Goal: Find specific page/section: Find specific page/section

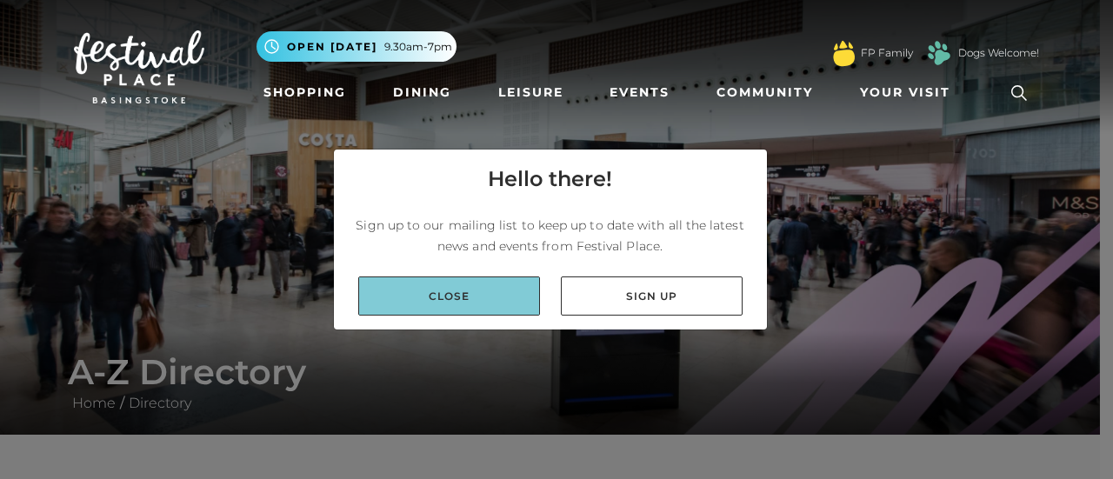
click at [470, 310] on link "Close" at bounding box center [449, 296] width 182 height 39
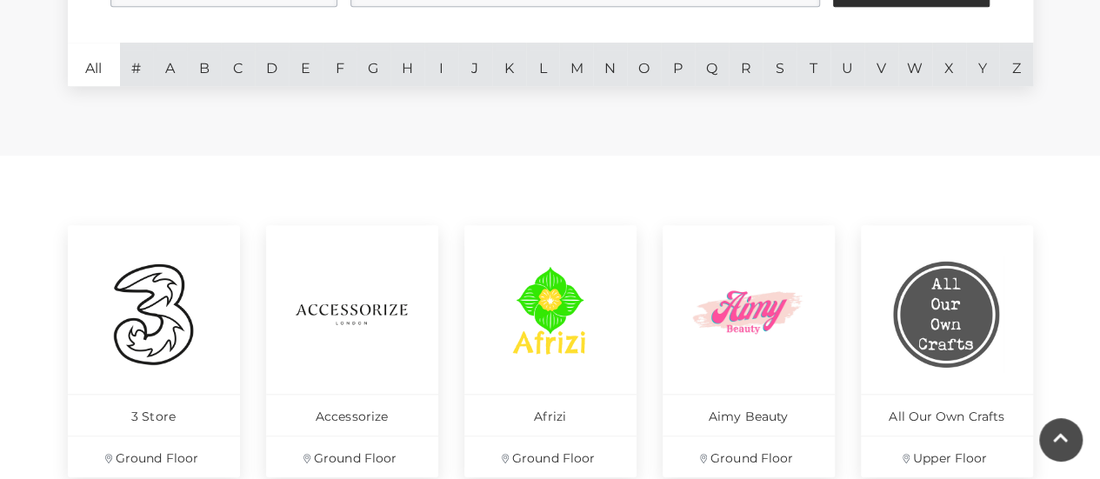
scroll to position [569, 0]
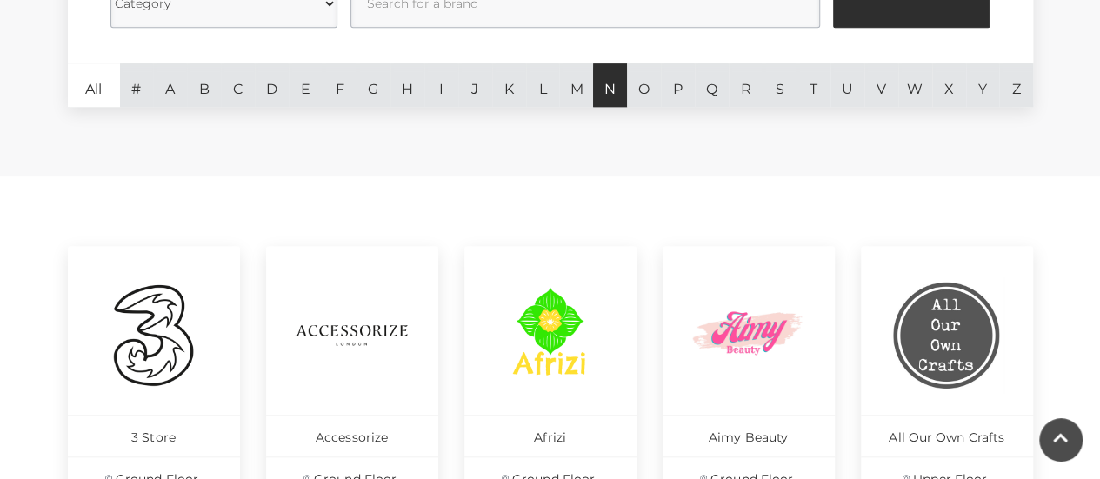
click at [610, 97] on link "N" at bounding box center [610, 84] width 34 height 43
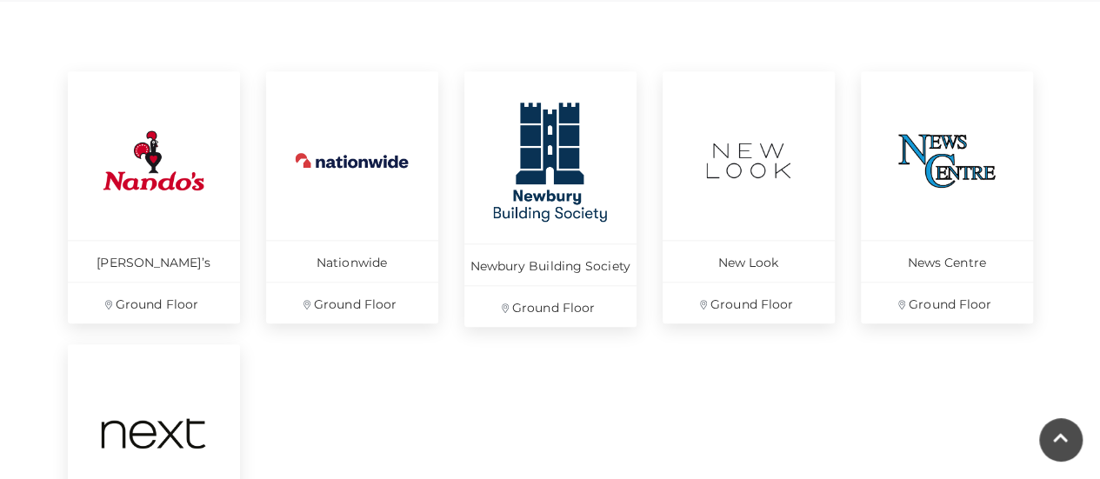
scroll to position [746, 0]
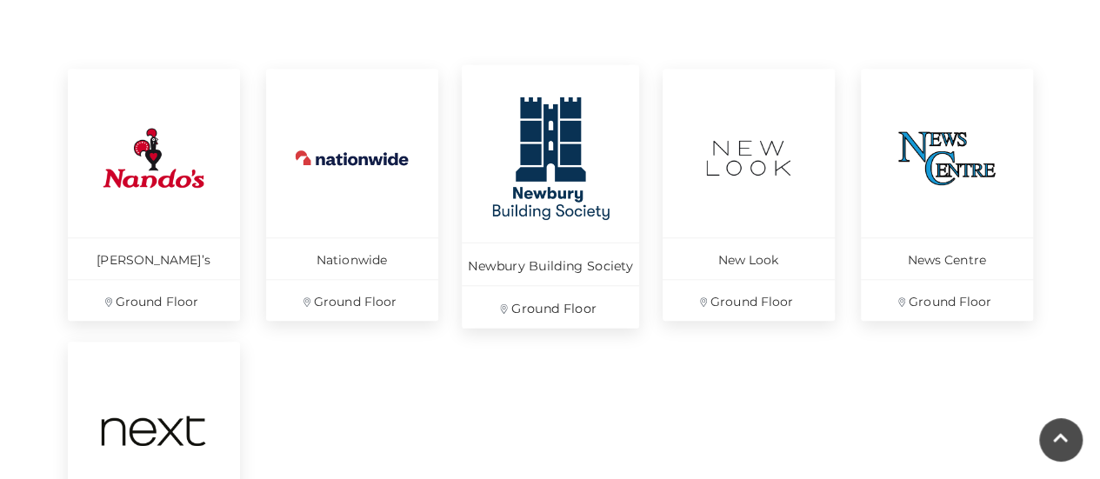
click at [523, 234] on link "Newbury Building Society Ground Floor" at bounding box center [550, 196] width 177 height 263
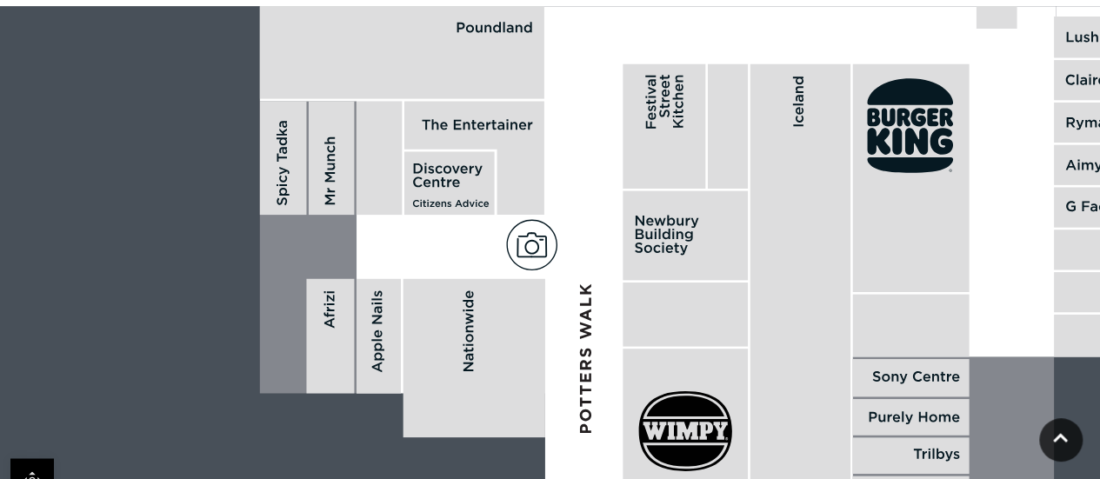
scroll to position [1139, 0]
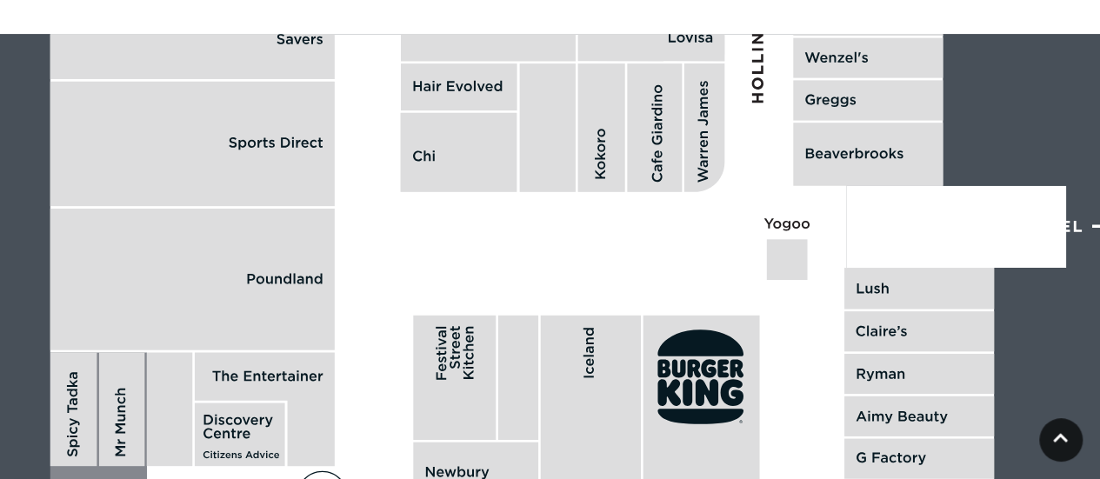
drag, startPoint x: 977, startPoint y: 231, endPoint x: 798, endPoint y: 467, distance: 296.0
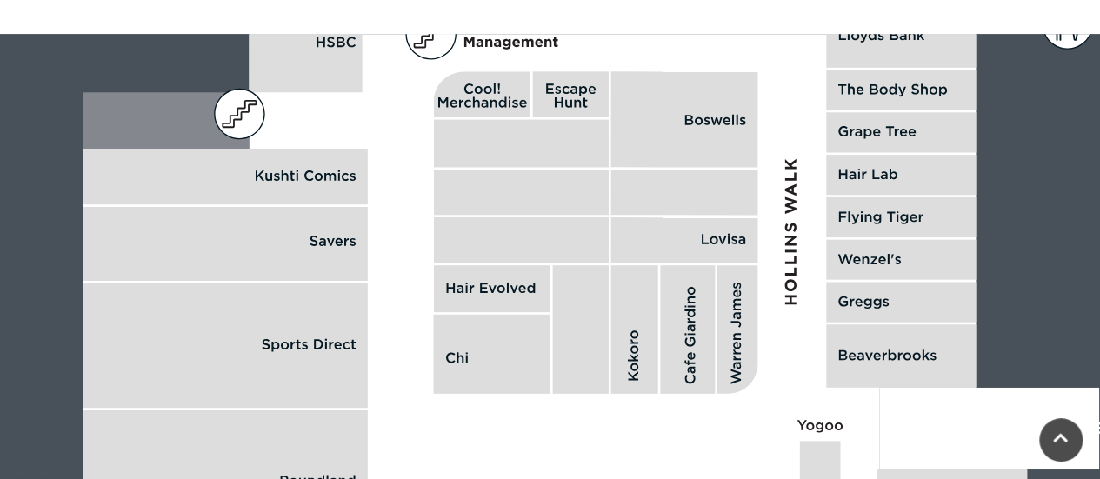
drag, startPoint x: 684, startPoint y: 248, endPoint x: 717, endPoint y: 448, distance: 202.6
click at [717, 448] on polygon at bounding box center [903, 77] width 1641 height 1902
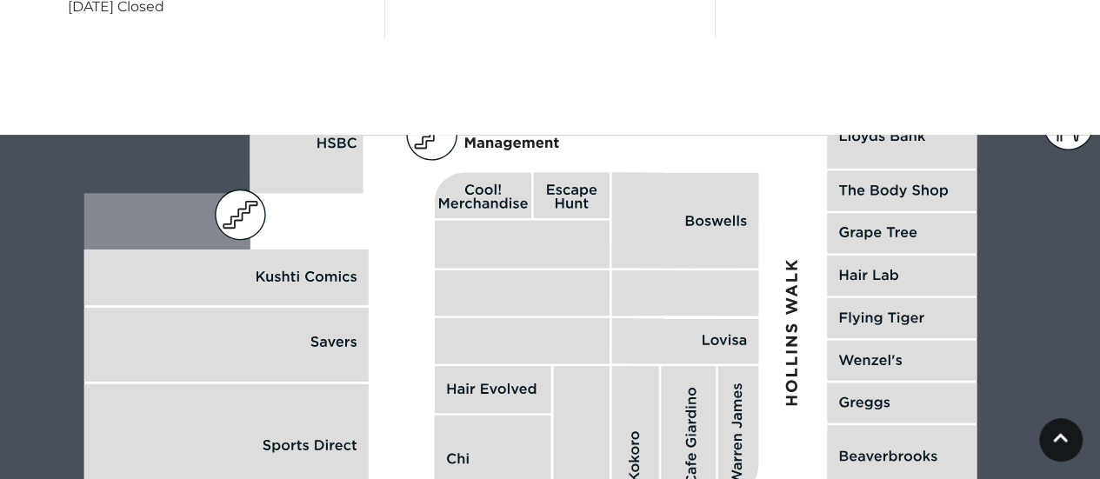
scroll to position [1030, 0]
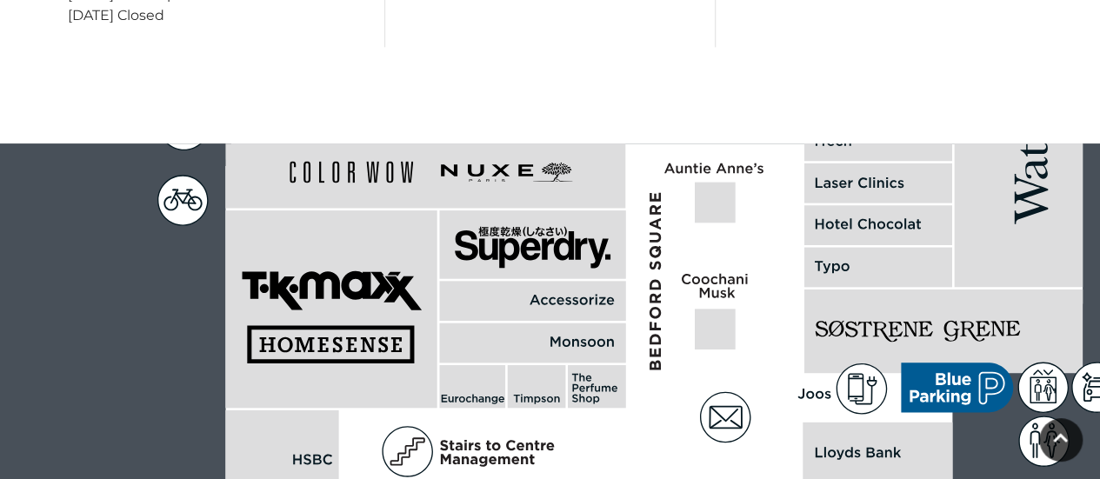
drag, startPoint x: 781, startPoint y: 169, endPoint x: 730, endPoint y: 520, distance: 354.9
click at [730, 478] on html "Skip to Navigation Skip to Content Toggle navigation .st5{fill:none;stroke:#FFF…" at bounding box center [550, 50] width 1100 height 2161
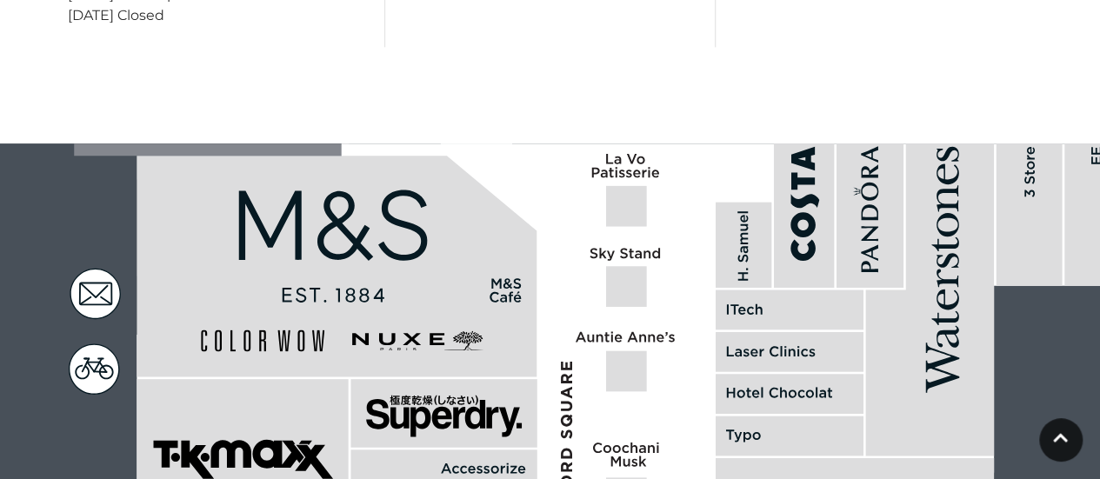
drag, startPoint x: 763, startPoint y: 295, endPoint x: 802, endPoint y: 414, distance: 125.4
click at [691, 478] on html "Skip to Navigation Skip to Content Toggle navigation .st5{fill:none;stroke:#FFF…" at bounding box center [550, 50] width 1100 height 2161
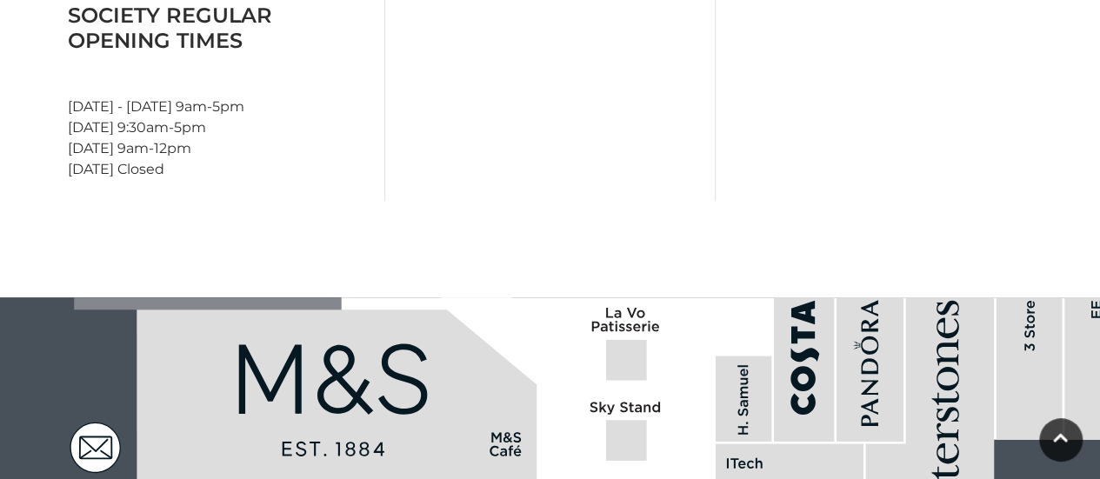
scroll to position [873, 0]
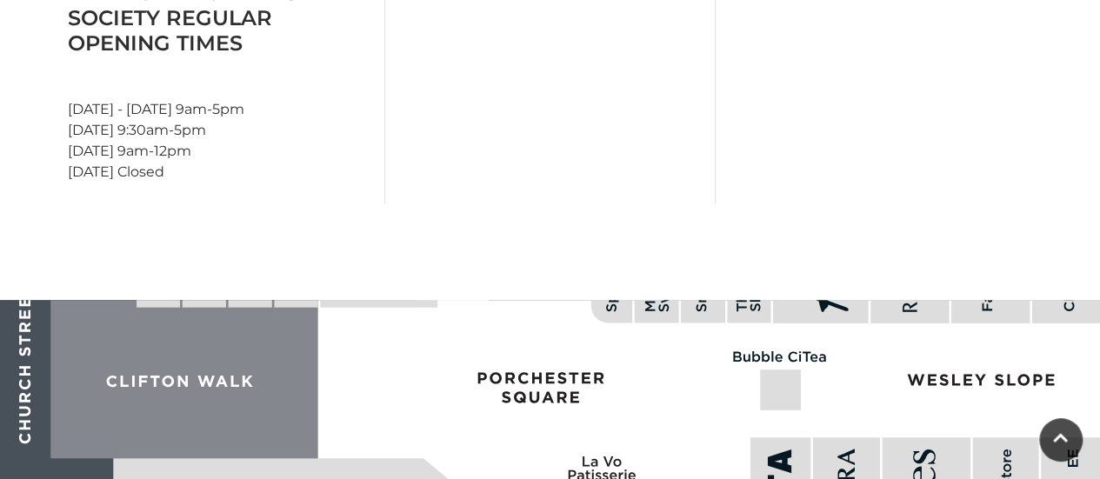
drag, startPoint x: 704, startPoint y: 330, endPoint x: 678, endPoint y: 517, distance: 187.9
click at [678, 478] on html "Skip to Navigation Skip to Content Toggle navigation .st5{fill:none;stroke:#FFF…" at bounding box center [550, 207] width 1100 height 2161
drag, startPoint x: 681, startPoint y: 110, endPoint x: 690, endPoint y: 130, distance: 21.8
click at [734, 0] on html "Skip to Navigation Skip to Content Toggle navigation .st5{fill:none;stroke:#FFF…" at bounding box center [550, 207] width 1100 height 2161
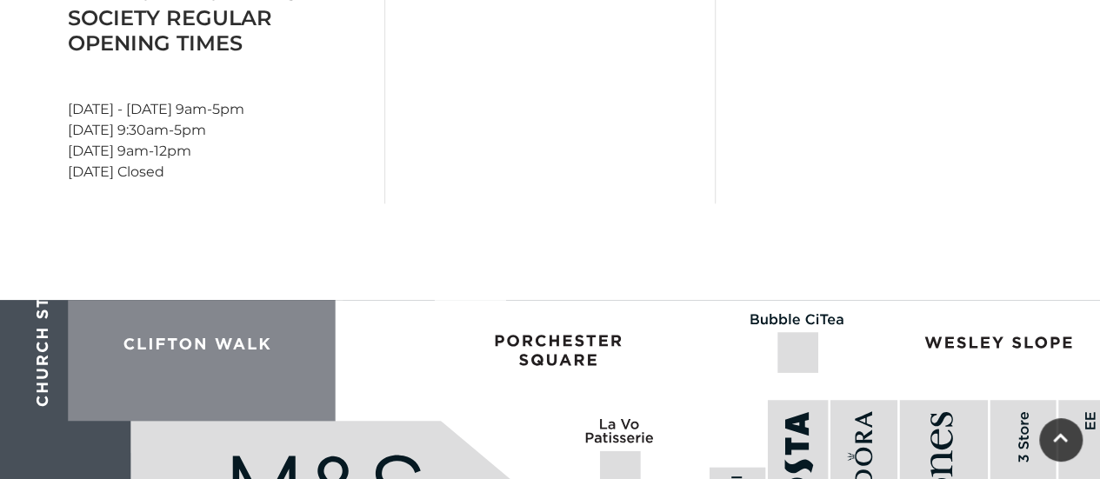
drag, startPoint x: 654, startPoint y: 378, endPoint x: 672, endPoint y: 340, distance: 42.4
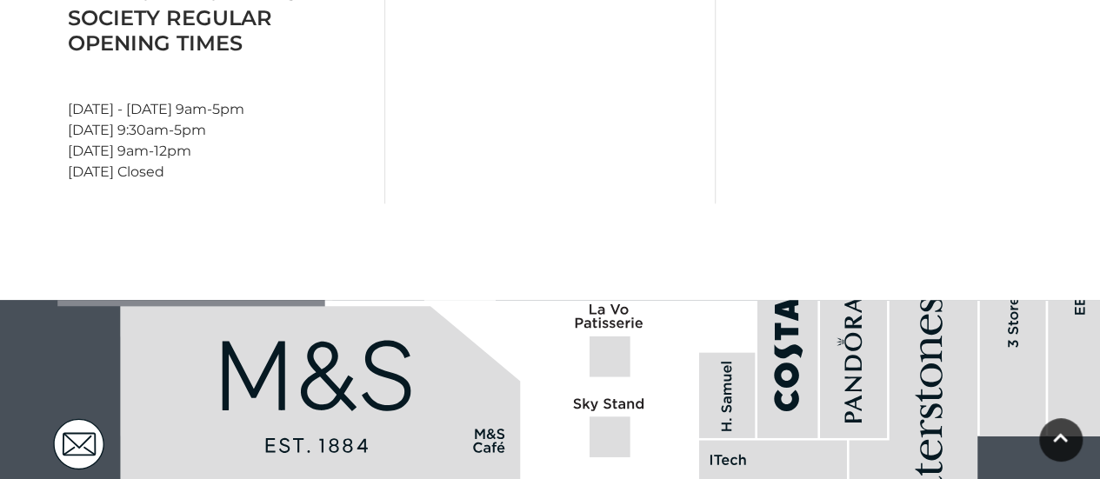
drag, startPoint x: 681, startPoint y: 398, endPoint x: 663, endPoint y: 223, distance: 175.6
click at [663, 223] on main "Newbury Building Society Home / Shopping / Newbury Building Society About Newbu…" at bounding box center [550, 18] width 1100 height 1782
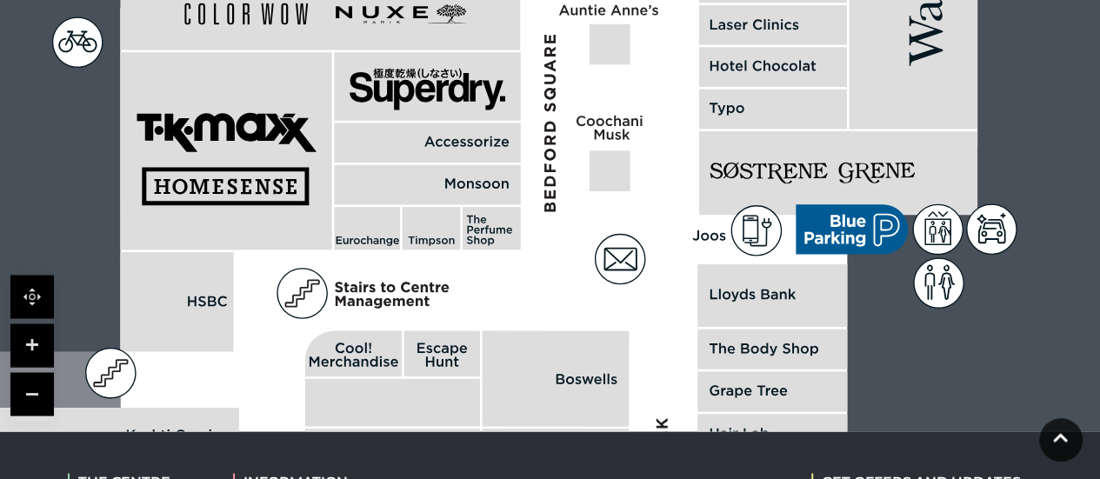
scroll to position [1353, 0]
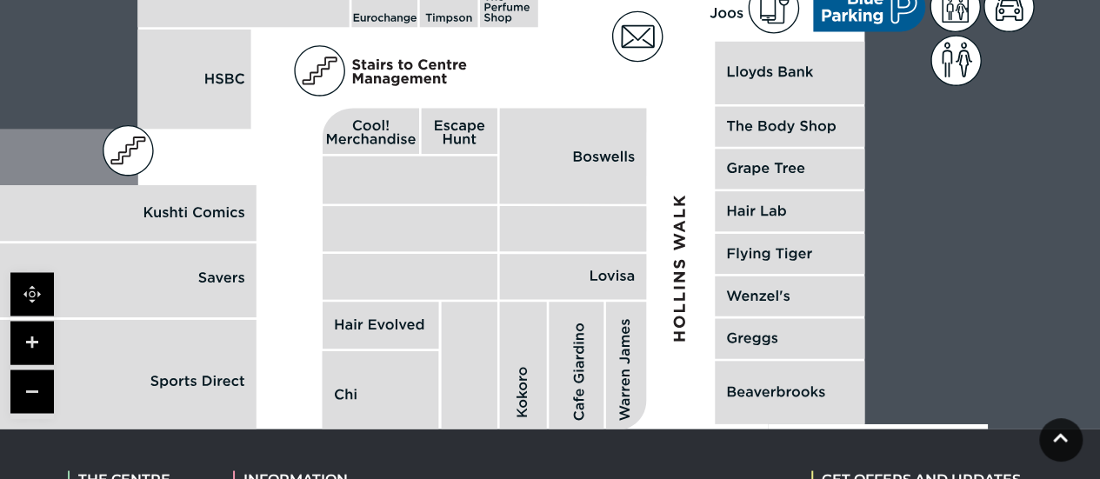
drag, startPoint x: 661, startPoint y: 296, endPoint x: 678, endPoint y: 61, distance: 235.4
click at [678, 61] on polygon at bounding box center [792, 114] width 1641 height 1902
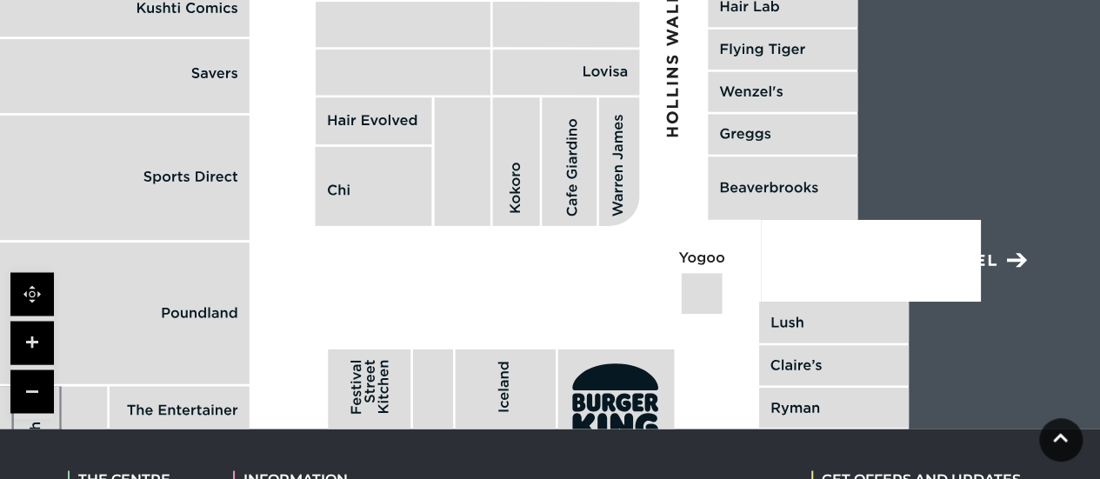
drag, startPoint x: 670, startPoint y: 226, endPoint x: 663, endPoint y: 43, distance: 183.6
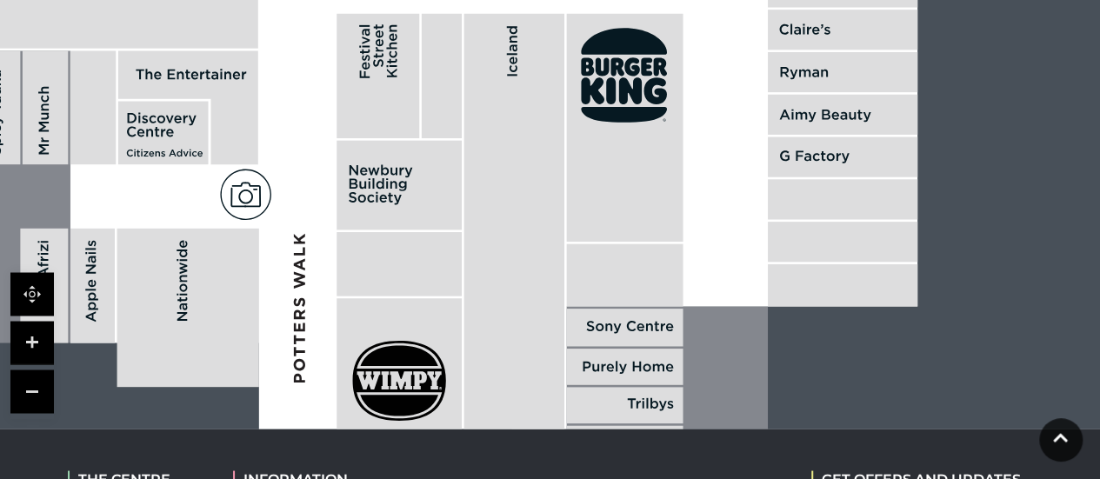
drag, startPoint x: 702, startPoint y: 342, endPoint x: 719, endPoint y: -57, distance: 399.5
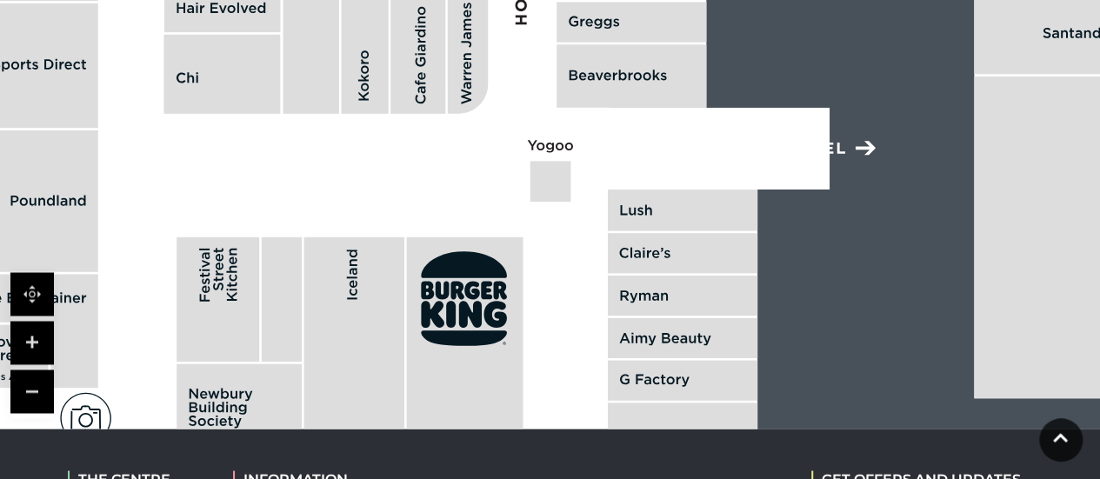
drag, startPoint x: 729, startPoint y: 182, endPoint x: 677, endPoint y: 396, distance: 220.0
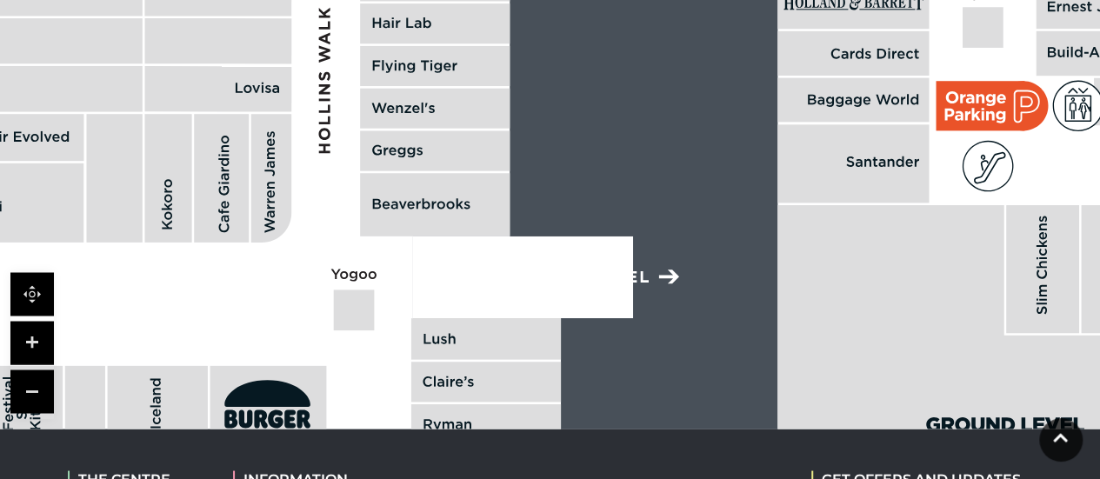
drag, startPoint x: 857, startPoint y: 277, endPoint x: 581, endPoint y: 484, distance: 345.4
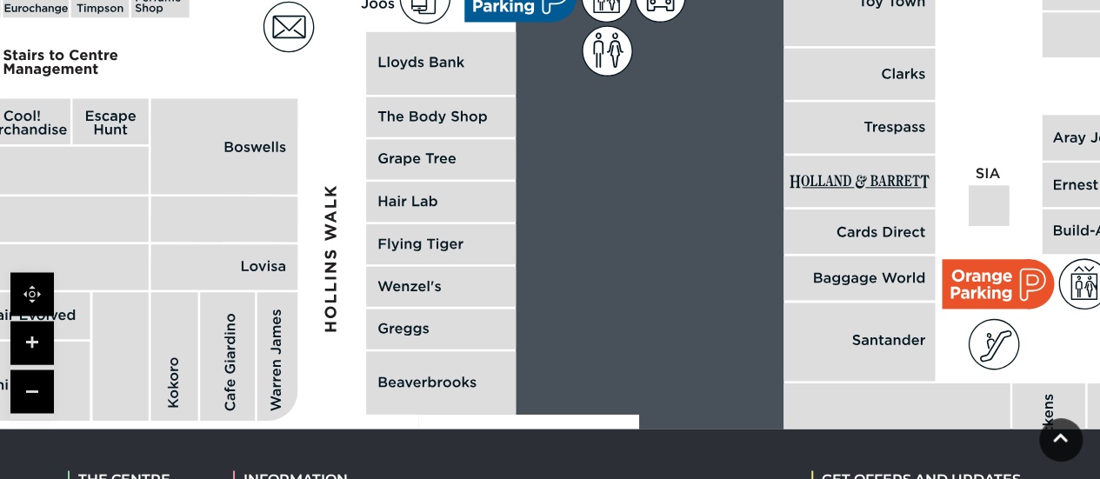
drag, startPoint x: 831, startPoint y: 227, endPoint x: 845, endPoint y: 425, distance: 198.7
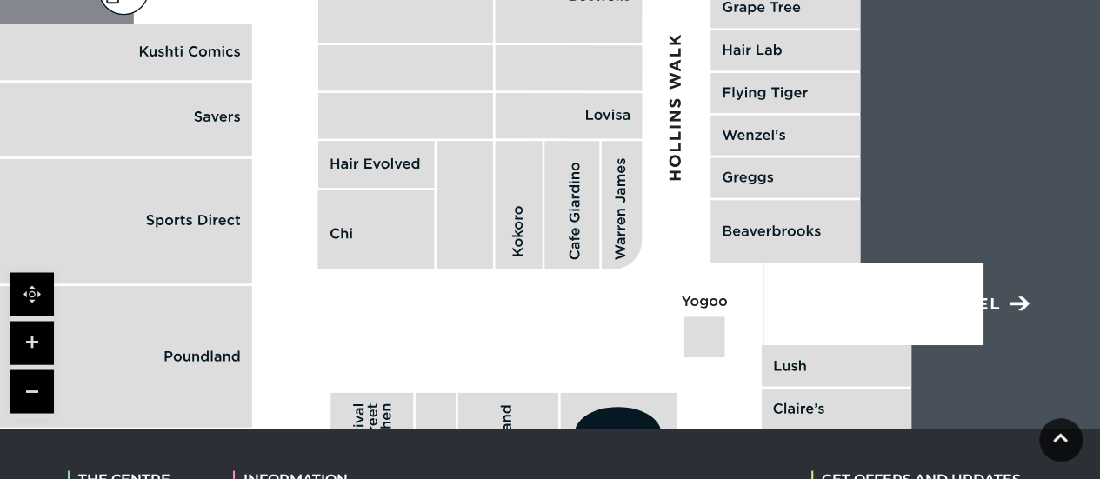
drag, startPoint x: 623, startPoint y: 154, endPoint x: 876, endPoint y: 44, distance: 276.5
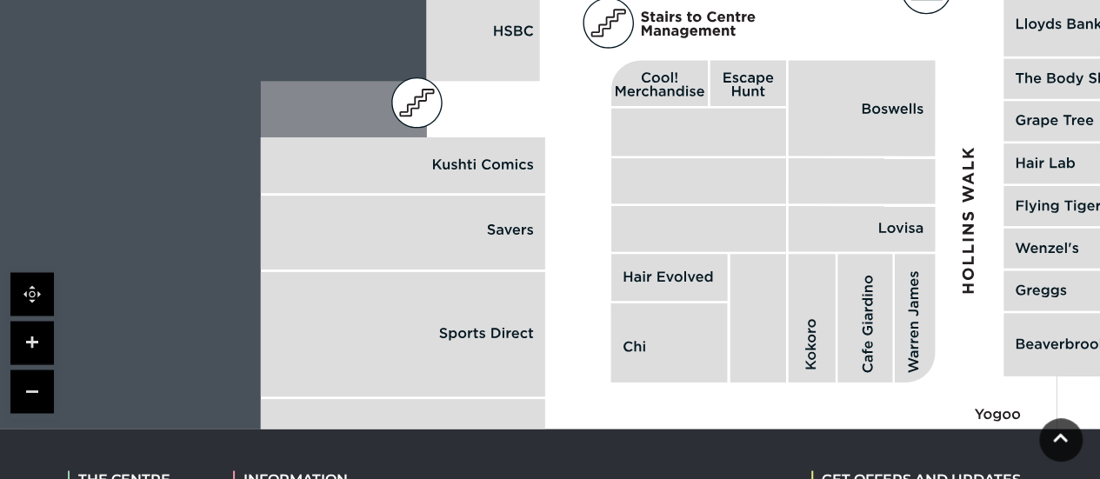
drag, startPoint x: 653, startPoint y: 273, endPoint x: 943, endPoint y: 309, distance: 292.6
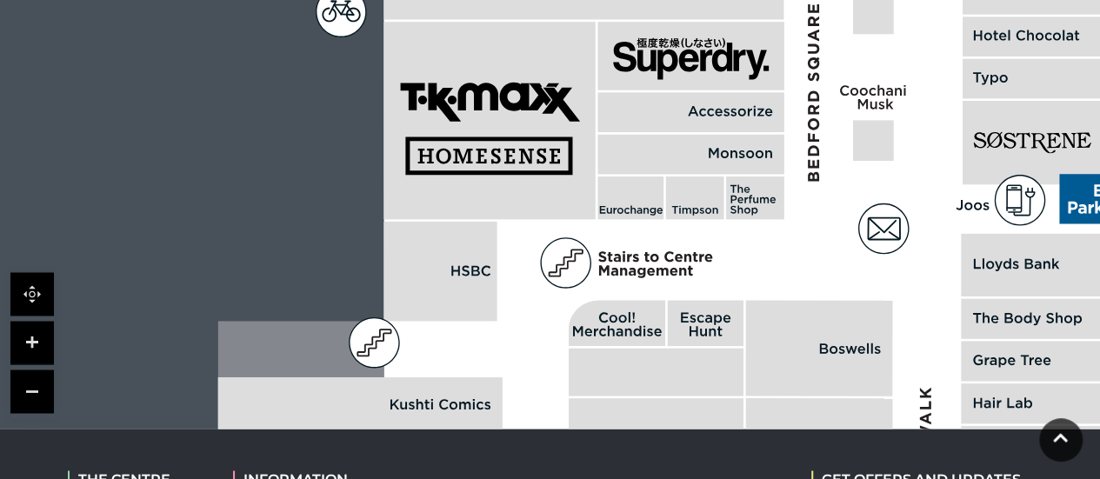
drag, startPoint x: 991, startPoint y: 166, endPoint x: 934, endPoint y: 506, distance: 344.8
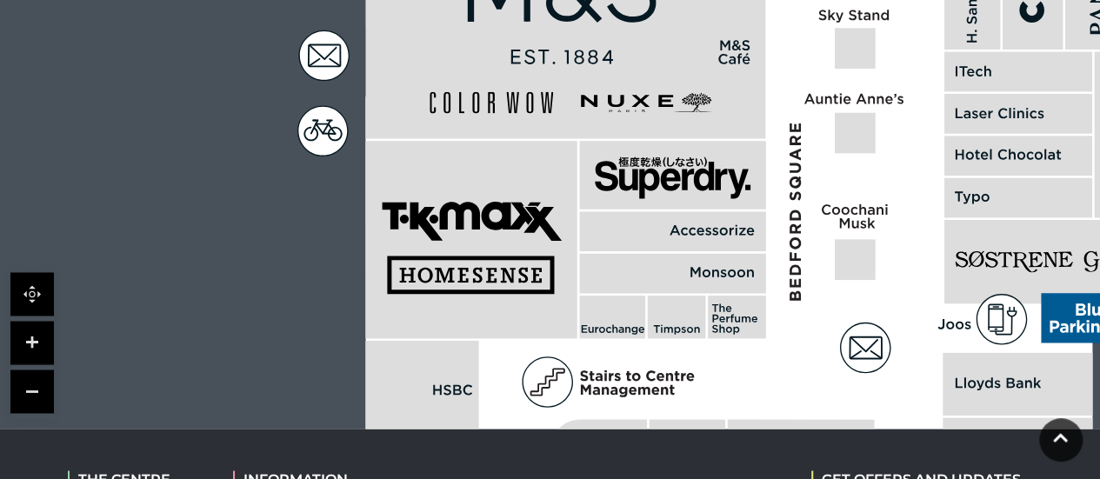
drag, startPoint x: 934, startPoint y: 271, endPoint x: 905, endPoint y: 490, distance: 221.0
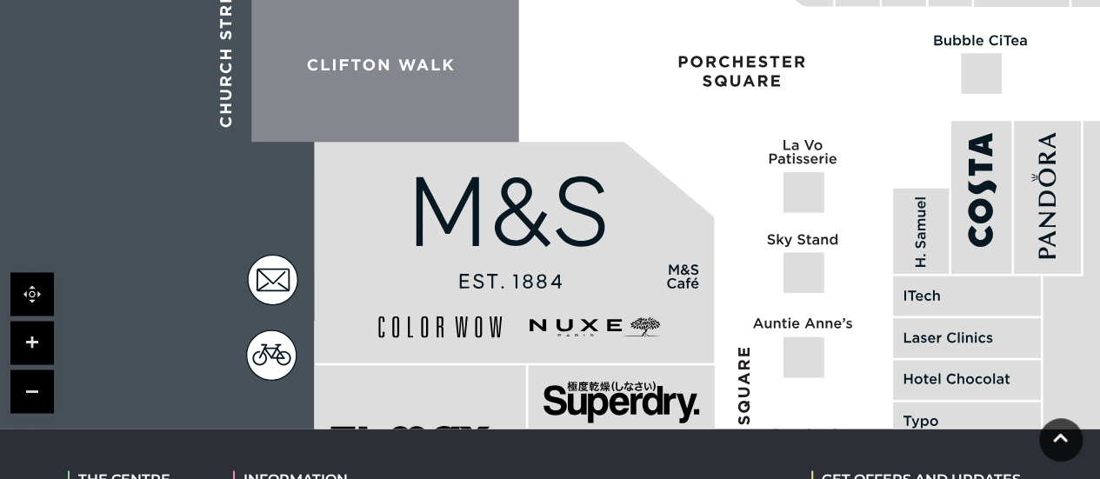
drag, startPoint x: 916, startPoint y: 182, endPoint x: 864, endPoint y: 413, distance: 237.1
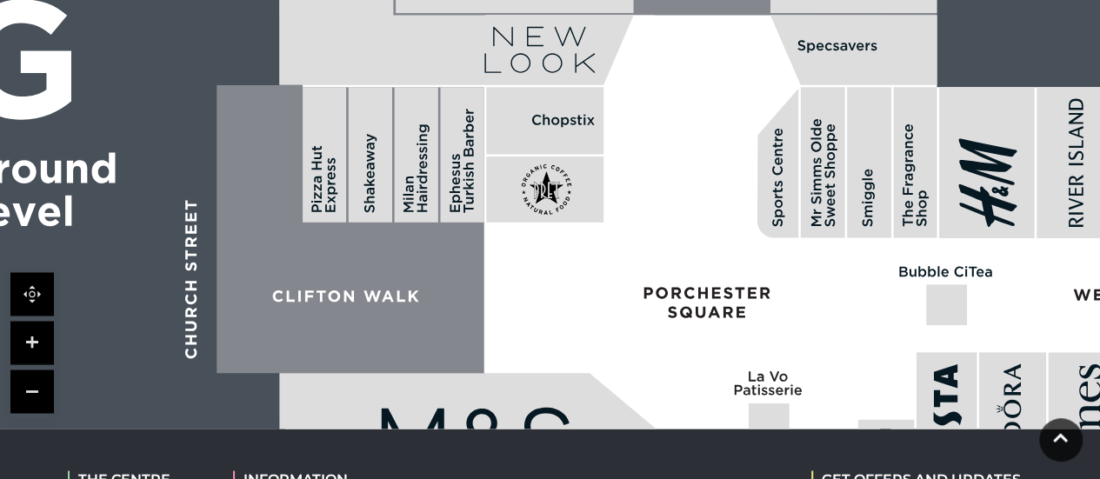
drag, startPoint x: 870, startPoint y: 174, endPoint x: 836, endPoint y: 467, distance: 294.9
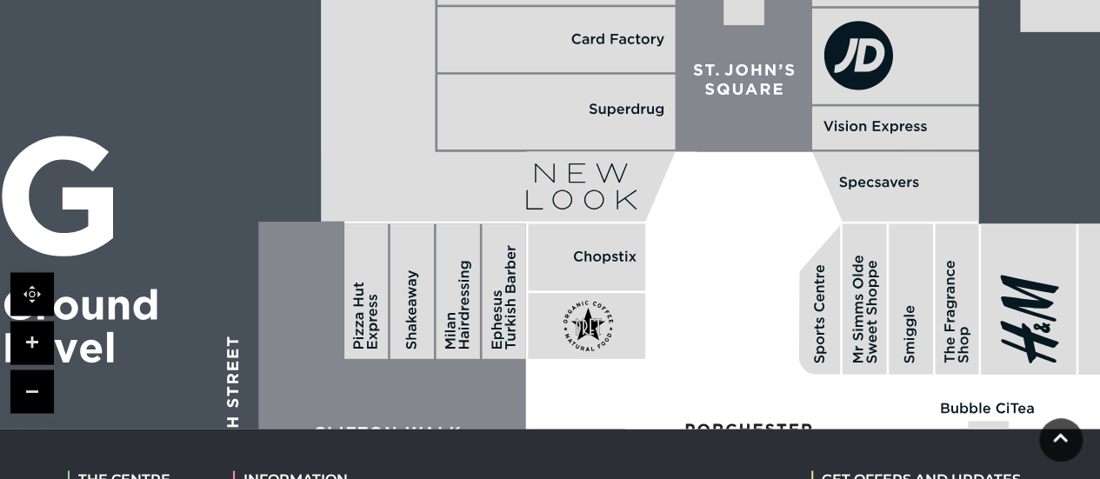
drag, startPoint x: 754, startPoint y: 269, endPoint x: 788, endPoint y: 420, distance: 155.1
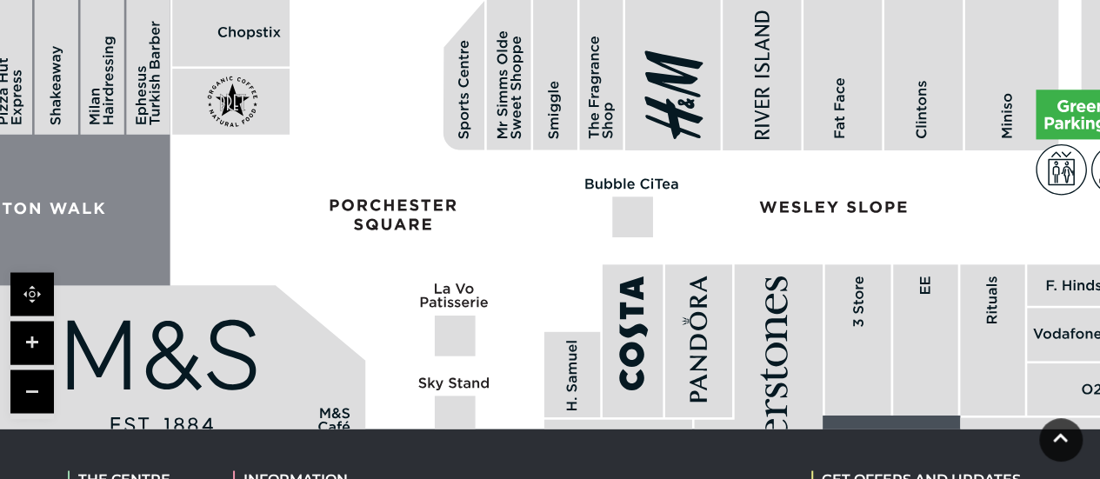
drag, startPoint x: 724, startPoint y: 225, endPoint x: 311, endPoint y: -75, distance: 510.5
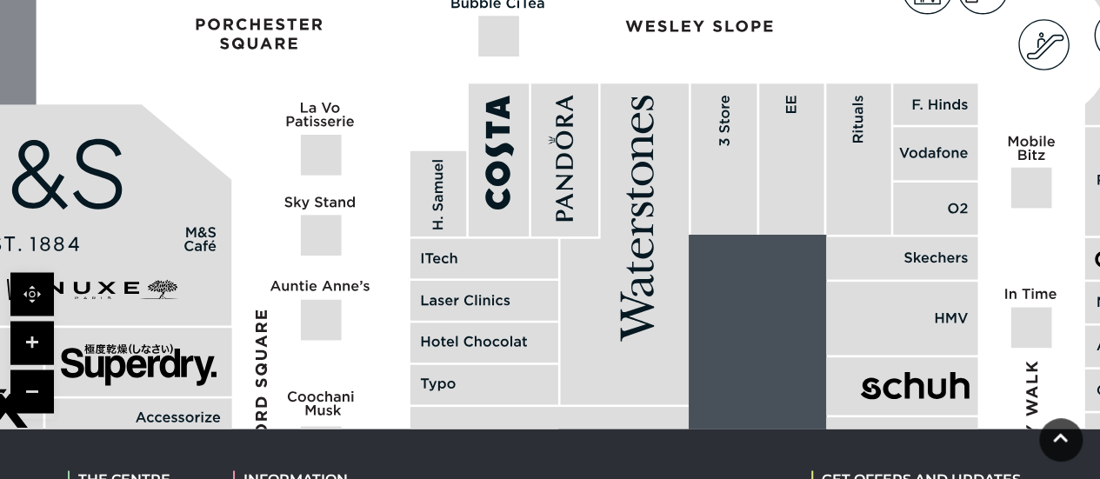
drag, startPoint x: 772, startPoint y: 199, endPoint x: 559, endPoint y: -105, distance: 371.5
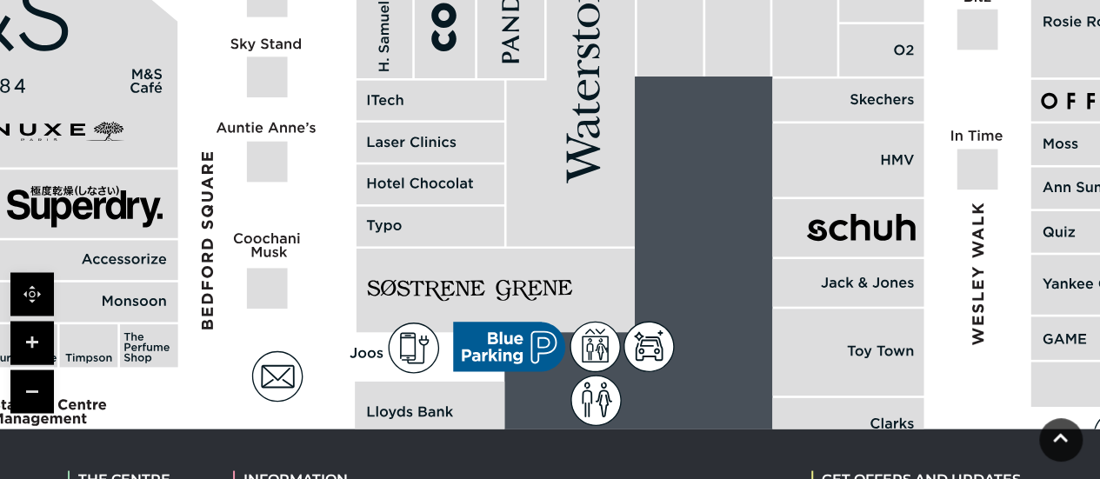
drag, startPoint x: 720, startPoint y: 176, endPoint x: 617, endPoint y: -105, distance: 299.0
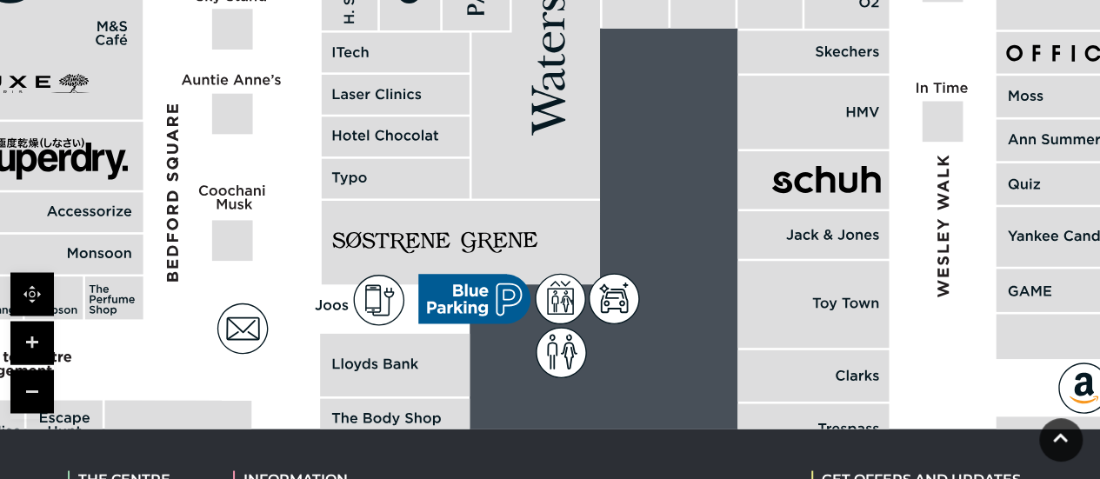
drag, startPoint x: 730, startPoint y: 64, endPoint x: 522, endPoint y: -105, distance: 268.9
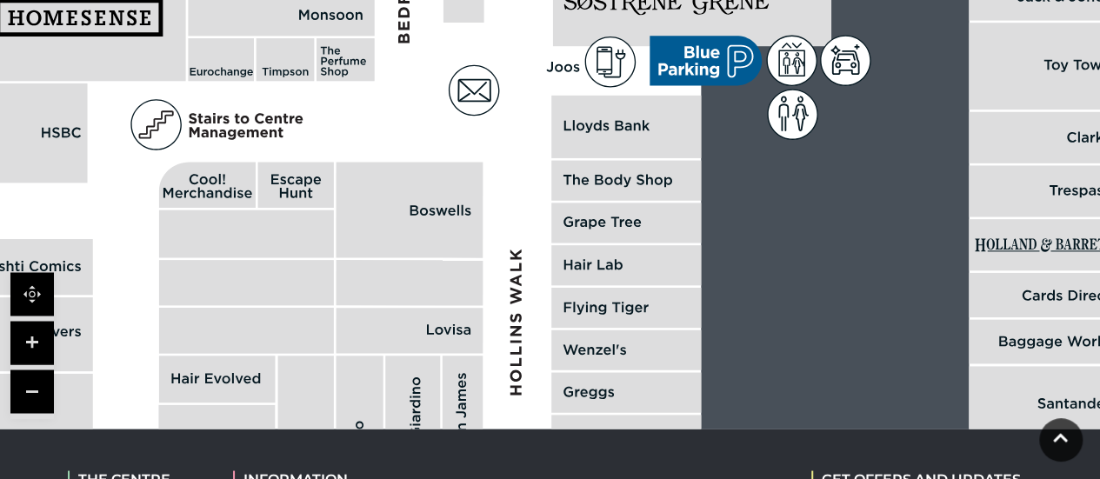
drag, startPoint x: 812, startPoint y: 238, endPoint x: 1073, endPoint y: -10, distance: 360.4
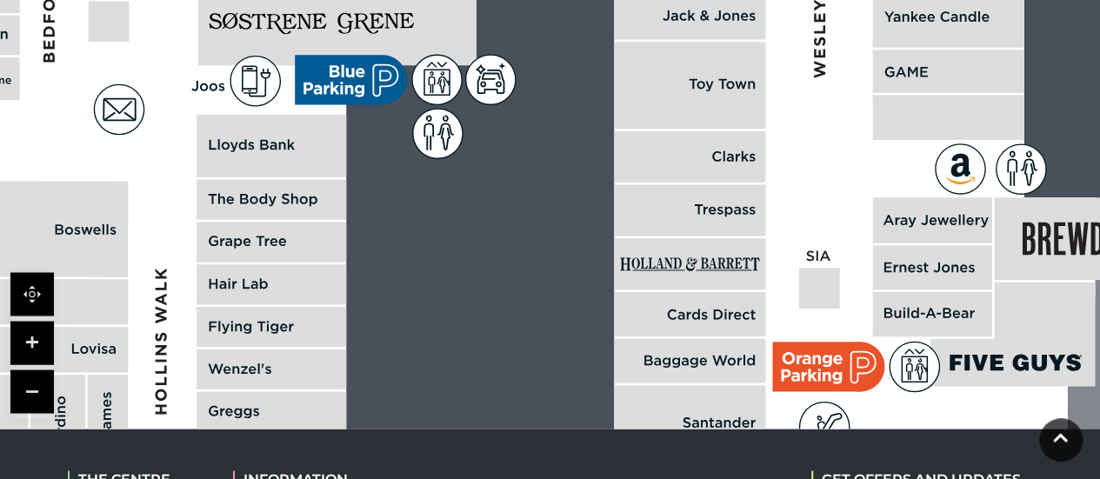
drag, startPoint x: 758, startPoint y: 166, endPoint x: 425, endPoint y: 138, distance: 334.2
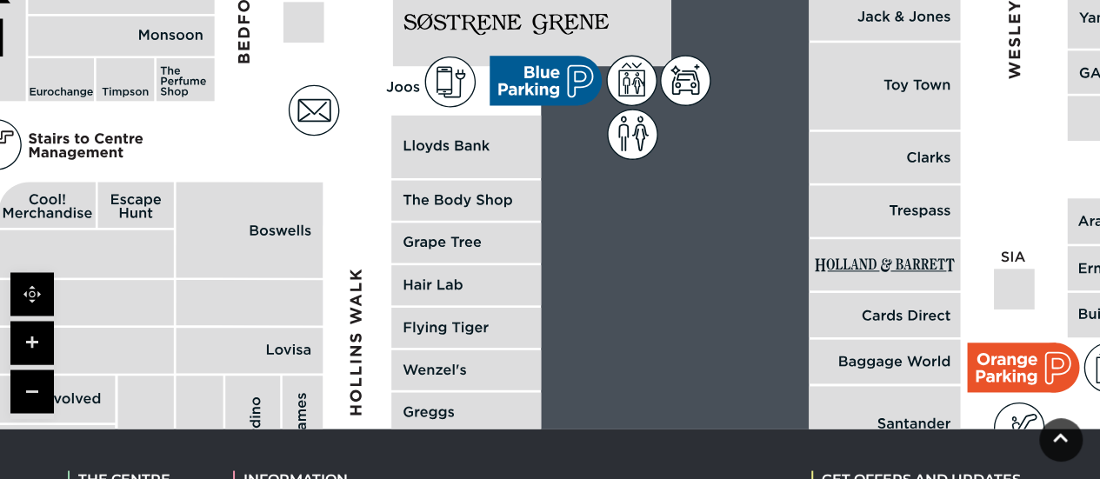
drag, startPoint x: 497, startPoint y: 0, endPoint x: 730, endPoint y: -72, distance: 244.0
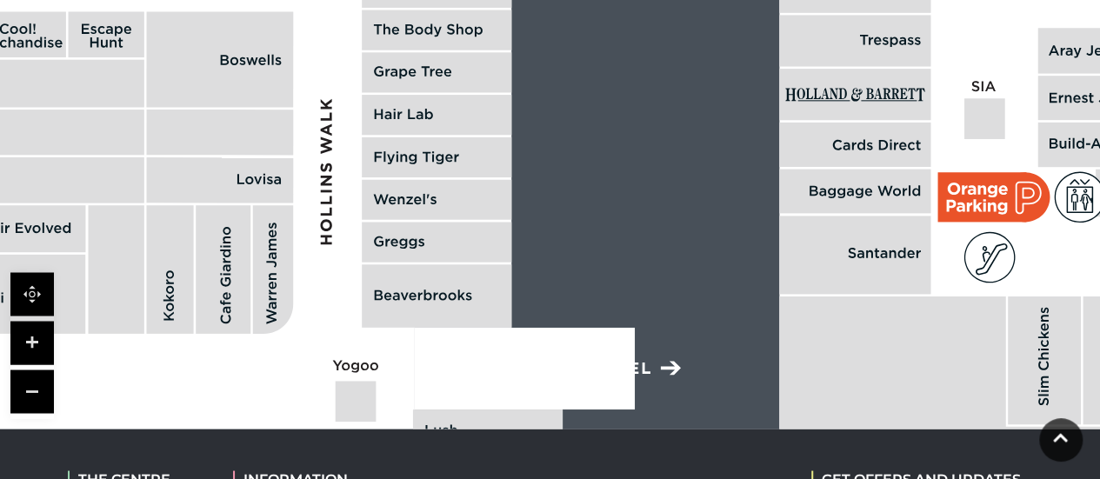
drag, startPoint x: 756, startPoint y: 170, endPoint x: 857, endPoint y: -19, distance: 214.0
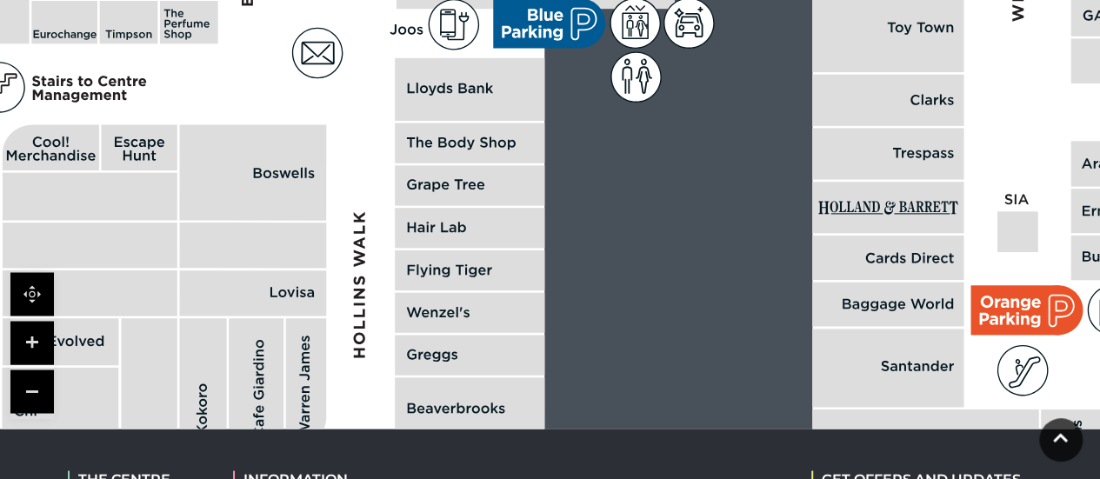
drag, startPoint x: 943, startPoint y: 40, endPoint x: 924, endPoint y: 120, distance: 82.1
click at [979, 162] on polygon at bounding box center [472, 130] width 1641 height 1902
